Goal: Submit feedback/report problem: Submit feedback/report problem

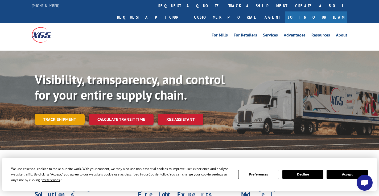
click at [66, 114] on link "Track shipment" at bounding box center [60, 119] width 50 height 11
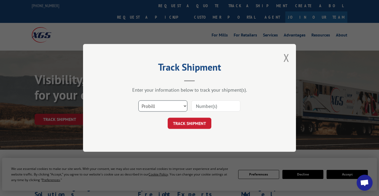
click at [184, 106] on select "Select category... Probill BOL PO" at bounding box center [162, 106] width 49 height 11
click at [165, 104] on select "Select category... Probill BOL PO" at bounding box center [162, 106] width 49 height 11
click at [218, 108] on input at bounding box center [215, 106] width 49 height 11
paste input "17060145"
type input "17060145"
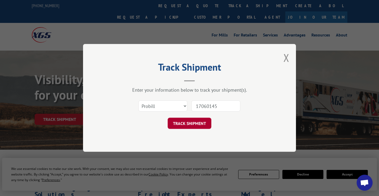
click at [184, 126] on button "TRACK SHIPMENT" at bounding box center [190, 123] width 44 height 11
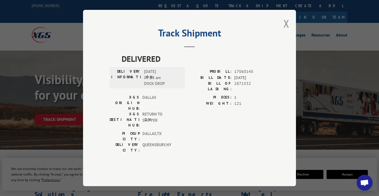
click at [165, 162] on div "Track Shipment DELIVERED DELIVERY INFORMATION: 08/30/2025 07:15 am DOCK DROP PR…" at bounding box center [189, 98] width 213 height 176
click at [187, 145] on div "DELIVERED DELIVERY INFORMATION: 08/30/2025 07:15 am DOCK DROP PROBILL: 17060145…" at bounding box center [190, 111] width 160 height 117
click at [192, 64] on div "Track Shipment DELIVERED DELIVERY INFORMATION: 08/30/2025 07:15 am DOCK DROP PR…" at bounding box center [189, 98] width 213 height 176
click at [161, 65] on span "DELIVERED" at bounding box center [196, 59] width 148 height 12
click at [183, 142] on div "DELIVERED DELIVERY INFORMATION: 08/30/2025 07:15 am DOCK DROP PROBILL: 17060145…" at bounding box center [190, 111] width 160 height 117
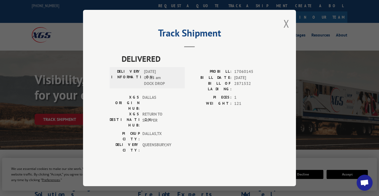
click at [183, 142] on div "DELIVERED DELIVERY INFORMATION: 08/30/2025 07:15 am DOCK DROP PROBILL: 17060145…" at bounding box center [190, 111] width 160 height 117
click at [213, 137] on div "DELIVERED DELIVERY INFORMATION: 08/30/2025 07:15 am DOCK DROP PROBILL: 17060145…" at bounding box center [190, 111] width 160 height 117
click at [288, 31] on button "Close modal" at bounding box center [286, 23] width 6 height 14
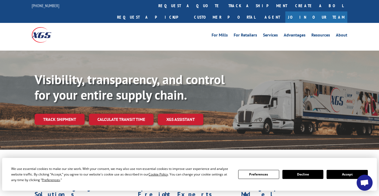
scroll to position [27, 0]
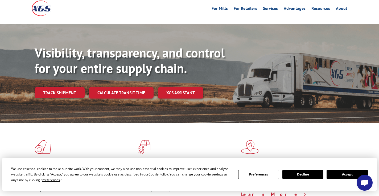
click at [343, 174] on button "Accept" at bounding box center [346, 174] width 41 height 9
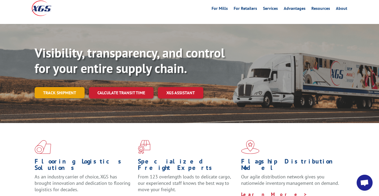
click at [66, 87] on link "Track shipment" at bounding box center [60, 92] width 50 height 11
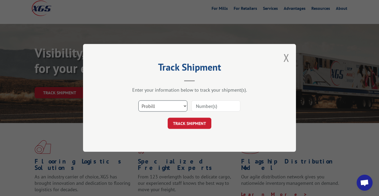
click at [182, 103] on select "Select category... Probill BOL PO" at bounding box center [162, 106] width 49 height 11
select select "bol"
click at [138, 101] on select "Select category... Probill BOL PO" at bounding box center [162, 106] width 49 height 11
click at [219, 106] on input at bounding box center [215, 106] width 49 height 11
paste input "17060145"
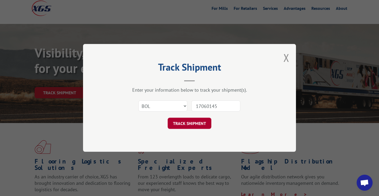
type input "17060145"
click at [195, 126] on button "TRACK SHIPMENT" at bounding box center [190, 123] width 44 height 11
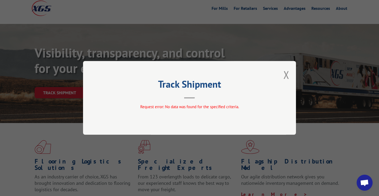
click at [290, 74] on div "Track Shipment Request error: No data was found for the specified criteria." at bounding box center [189, 98] width 213 height 74
click at [285, 75] on button "Close modal" at bounding box center [286, 75] width 6 height 14
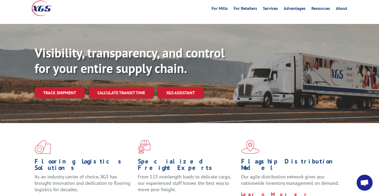
click at [70, 87] on link "Track shipment" at bounding box center [60, 92] width 50 height 11
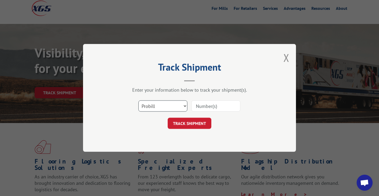
click at [187, 104] on select "Select category... Probill BOL PO" at bounding box center [162, 106] width 49 height 11
select select "po"
click at [138, 101] on select "Select category... Probill BOL PO" at bounding box center [162, 106] width 49 height 11
click at [203, 103] on input at bounding box center [215, 106] width 49 height 11
paste input "17060145"
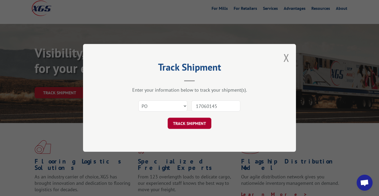
type input "17060145"
click at [195, 127] on button "TRACK SHIPMENT" at bounding box center [190, 123] width 44 height 11
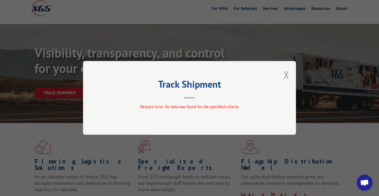
click at [286, 76] on button "Close modal" at bounding box center [286, 75] width 6 height 14
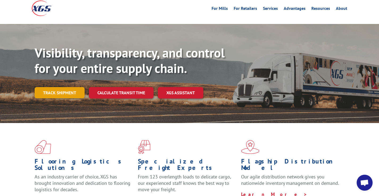
click at [60, 87] on link "Track shipment" at bounding box center [60, 92] width 50 height 11
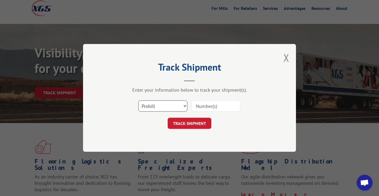
click at [182, 105] on select "Select category... Probill BOL PO" at bounding box center [162, 106] width 49 height 11
select select "po"
click at [138, 101] on select "Select category... Probill BOL PO" at bounding box center [162, 106] width 49 height 11
click at [206, 106] on input at bounding box center [215, 106] width 49 height 11
paste input "60563633"
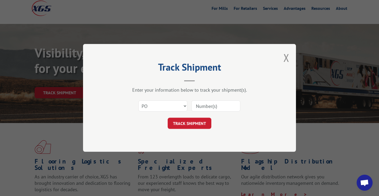
type input "60563633"
click at [198, 120] on button "TRACK SHIPMENT" at bounding box center [190, 123] width 44 height 11
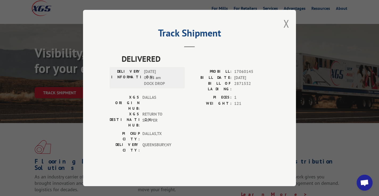
click at [174, 157] on div "Track Shipment DELIVERED DELIVERY INFORMATION: 08/30/2025 07:15 am DOCK DROP PR…" at bounding box center [189, 98] width 213 height 176
click at [189, 147] on div "DELIVERED DELIVERY INFORMATION: 08/30/2025 07:15 am DOCK DROP PROBILL: 17060145…" at bounding box center [190, 111] width 160 height 117
click at [189, 138] on div "DELIVERED DELIVERY INFORMATION: 08/30/2025 07:15 am DOCK DROP PROBILL: 17060145…" at bounding box center [190, 111] width 160 height 117
click at [190, 136] on div "PICKUP CITY: DALLAS , TX DELIVERY CITY: QUEENSBURY , NY" at bounding box center [190, 143] width 160 height 25
click at [245, 106] on span "121" at bounding box center [251, 103] width 35 height 6
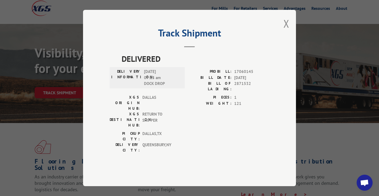
click at [217, 75] on label "PROBILL:" at bounding box center [210, 72] width 42 height 6
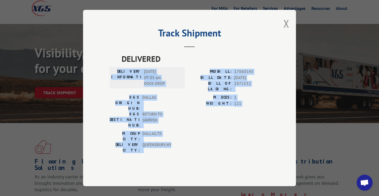
drag, startPoint x: 125, startPoint y: 83, endPoint x: 180, endPoint y: 136, distance: 76.2
click at [180, 136] on div "DELIVERED DELIVERY INFORMATION: 08/30/2025 07:15 am DOCK DROP PROBILL: 17060145…" at bounding box center [190, 104] width 160 height 103
click at [192, 135] on div "PICKUP CITY: DALLAS , TX DELIVERY CITY: QUEENSBURY , NY" at bounding box center [190, 143] width 160 height 25
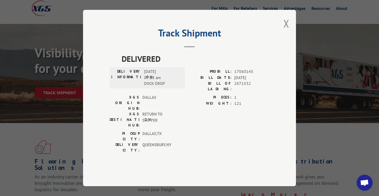
click at [197, 65] on span "DELIVERED" at bounding box center [196, 59] width 148 height 12
click at [141, 142] on div "DELIVERY CITY: QUEENSBURY , NY" at bounding box center [146, 147] width 72 height 11
click at [209, 152] on div "Track Shipment DELIVERED DELIVERY INFORMATION: 08/30/2025 07:15 am DOCK DROP PR…" at bounding box center [189, 98] width 213 height 176
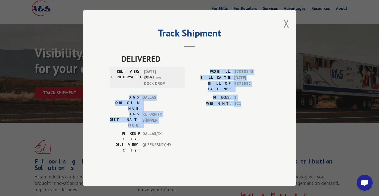
drag, startPoint x: 217, startPoint y: 83, endPoint x: 248, endPoint y: 114, distance: 44.4
click at [251, 116] on div "DELIVERED DELIVERY INFORMATION: 08/30/2025 07:15 am DOCK DROP PROBILL: 17060145…" at bounding box center [190, 104] width 160 height 103
click at [247, 106] on span "121" at bounding box center [251, 103] width 35 height 6
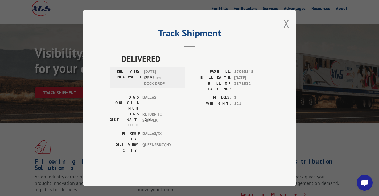
click at [242, 106] on span "121" at bounding box center [251, 103] width 35 height 6
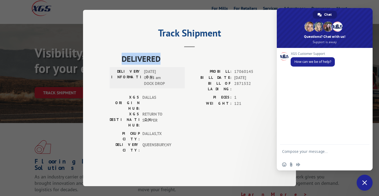
drag, startPoint x: 161, startPoint y: 71, endPoint x: 117, endPoint y: 71, distance: 44.4
click at [117, 71] on div "DELIVERED DELIVERY INFORMATION: 08/30/2025 07:15 am DOCK DROP PROBILL: 17060145…" at bounding box center [190, 104] width 160 height 103
click at [154, 65] on span "DELIVERED" at bounding box center [196, 59] width 148 height 12
drag, startPoint x: 162, startPoint y: 71, endPoint x: 105, endPoint y: 71, distance: 57.2
click at [105, 71] on div "Track Shipment DELIVERED DELIVERY INFORMATION: 08/30/2025 07:15 am DOCK DROP PR…" at bounding box center [189, 98] width 213 height 176
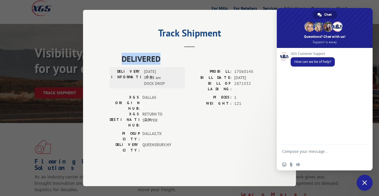
click at [304, 141] on div "XGS Customer Support How can we be of help?" at bounding box center [325, 96] width 96 height 97
click at [312, 152] on textarea "Compose your message..." at bounding box center [318, 154] width 73 height 10
type textarea "f"
type textarea "Track delivered"
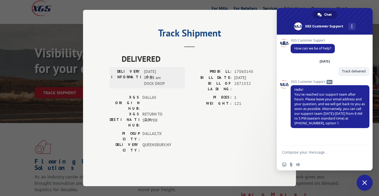
click at [318, 144] on div "XGS Customer Support How can we be of help? Monday, 15 September Track delivere…" at bounding box center [325, 90] width 96 height 111
click at [363, 184] on span "Close chat" at bounding box center [364, 182] width 5 height 5
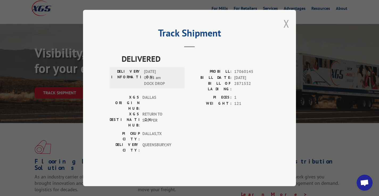
click at [286, 31] on button "Close modal" at bounding box center [286, 23] width 6 height 14
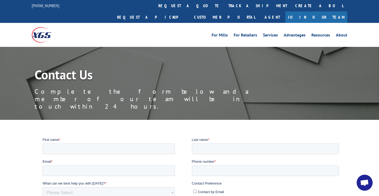
click at [20, 108] on div "Contact Us Complete the form below and a member of our team will be in touch wi…" at bounding box center [189, 175] width 379 height 256
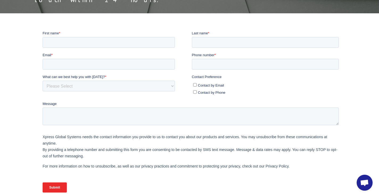
scroll to position [133, 0]
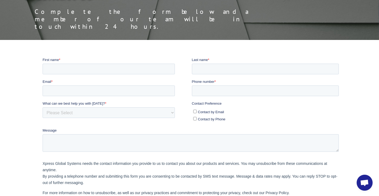
scroll to position [106, 0]
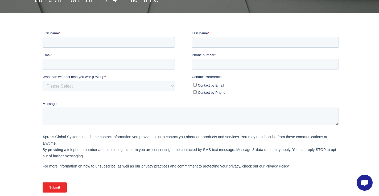
click at [309, 180] on div "Contact Us Complete the form below and a member of our team will be in touch wi…" at bounding box center [189, 166] width 379 height 453
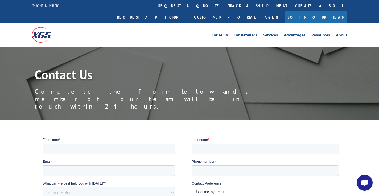
scroll to position [27, 0]
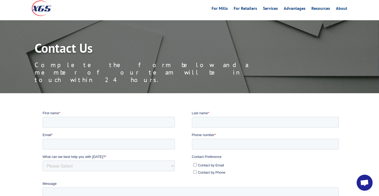
click at [23, 110] on div at bounding box center [189, 193] width 379 height 167
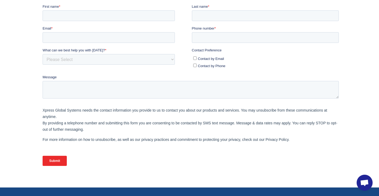
scroll to position [160, 0]
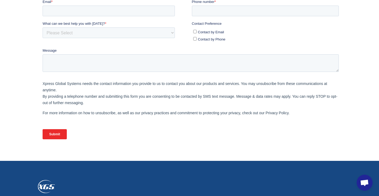
drag, startPoint x: 23, startPoint y: 98, endPoint x: 26, endPoint y: 100, distance: 3.6
click at [25, 99] on div at bounding box center [189, 60] width 379 height 167
click at [23, 100] on div at bounding box center [189, 60] width 379 height 167
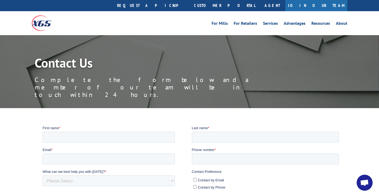
scroll to position [0, 0]
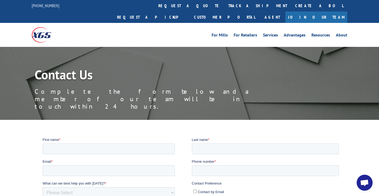
click at [366, 184] on span "Open chat" at bounding box center [364, 182] width 9 height 7
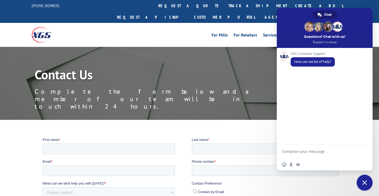
click at [303, 151] on textarea "Compose your message..." at bounding box center [318, 154] width 73 height 10
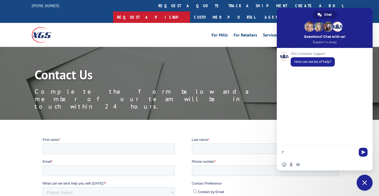
type textarea "Track delivered"
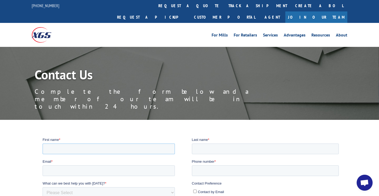
click at [76, 147] on input "First name *" at bounding box center [109, 148] width 132 height 11
paste input "[PERSON_NAME]"
click at [72, 148] on input "[PERSON_NAME]" at bounding box center [109, 148] width 132 height 11
type input "[PERSON_NAME]"
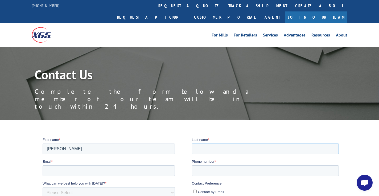
click at [220, 150] on input "Last name *" at bounding box center [265, 148] width 147 height 11
paste input "[PERSON_NAME]"
type input "[PERSON_NAME]"
click at [71, 174] on input "Email *" at bounding box center [109, 170] width 132 height 11
paste input "[EMAIL_ADDRESS][DOMAIN_NAME]"
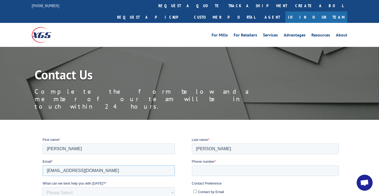
type input "[EMAIL_ADDRESS][DOMAIN_NAME]"
click at [204, 172] on input "Phone number *" at bounding box center [265, 170] width 147 height 11
paste input "[PHONE_NUMBER]"
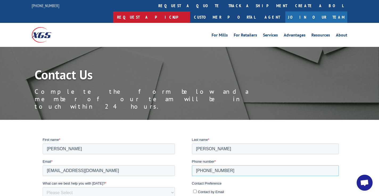
type input "[PHONE_NUMBER]"
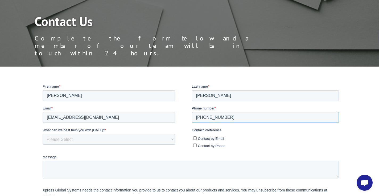
scroll to position [80, 0]
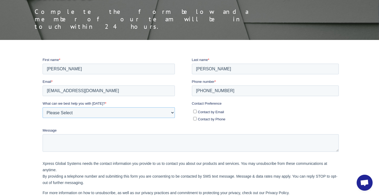
click at [58, 110] on select "Please Select Quoting, Opening New Account, or New Business Opportunity Shipmen…" at bounding box center [109, 112] width 132 height 11
click at [12, 106] on div at bounding box center [189, 141] width 379 height 168
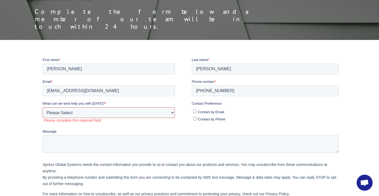
click at [171, 112] on select "Please Select Quoting, Opening New Account, or New Business Opportunity Shipmen…" at bounding box center [109, 112] width 132 height 11
select select "Customer Service"
click at [43, 107] on select "Please Select Quoting, Opening New Account, or New Business Opportunity Shipmen…" at bounding box center [109, 112] width 132 height 11
